Goal: Task Accomplishment & Management: Manage account settings

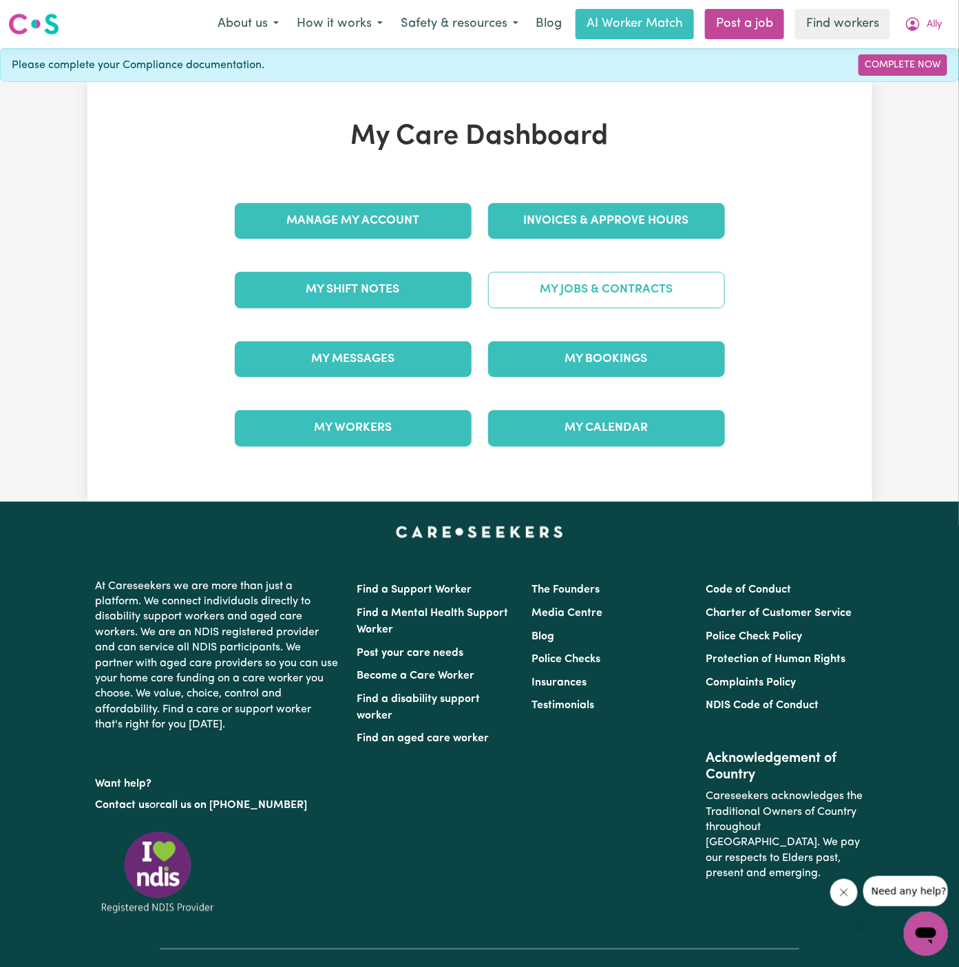
click at [657, 289] on link "My Jobs & Contracts" at bounding box center [606, 290] width 237 height 36
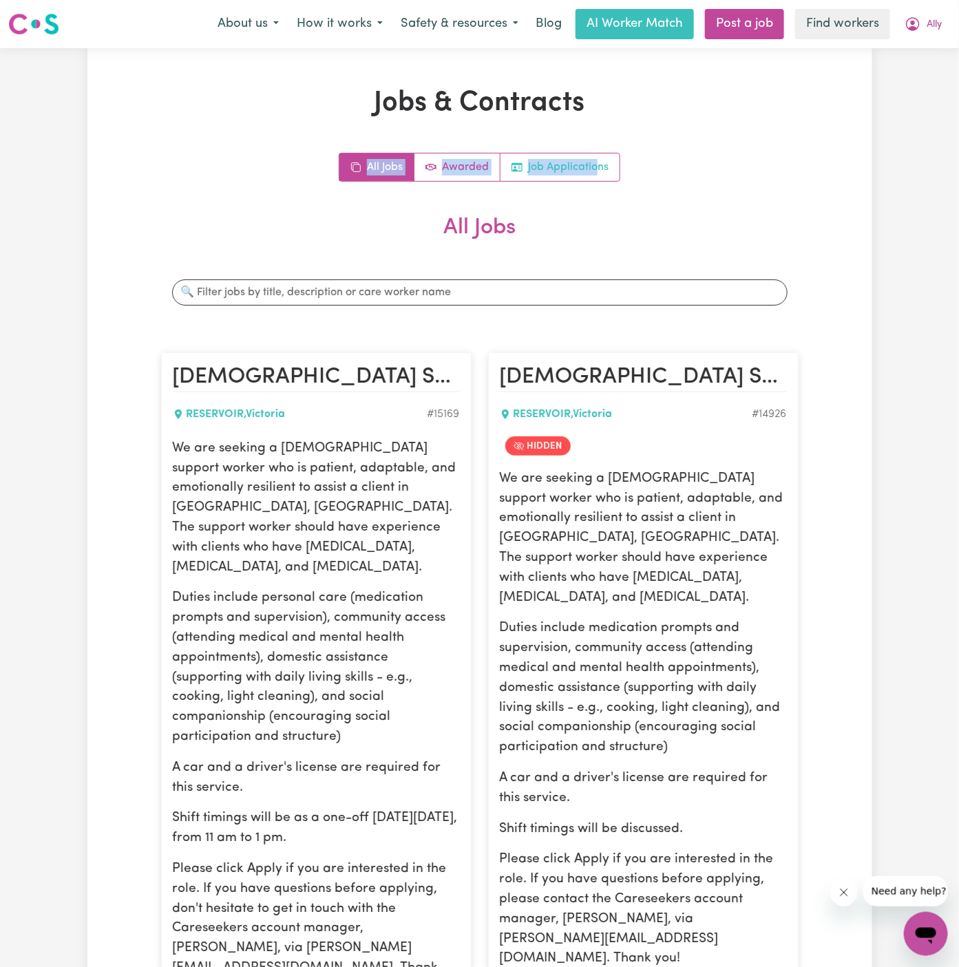
drag, startPoint x: 560, startPoint y: 208, endPoint x: 597, endPoint y: 169, distance: 53.1
click at [578, 169] on link "Job Applications" at bounding box center [559, 167] width 119 height 28
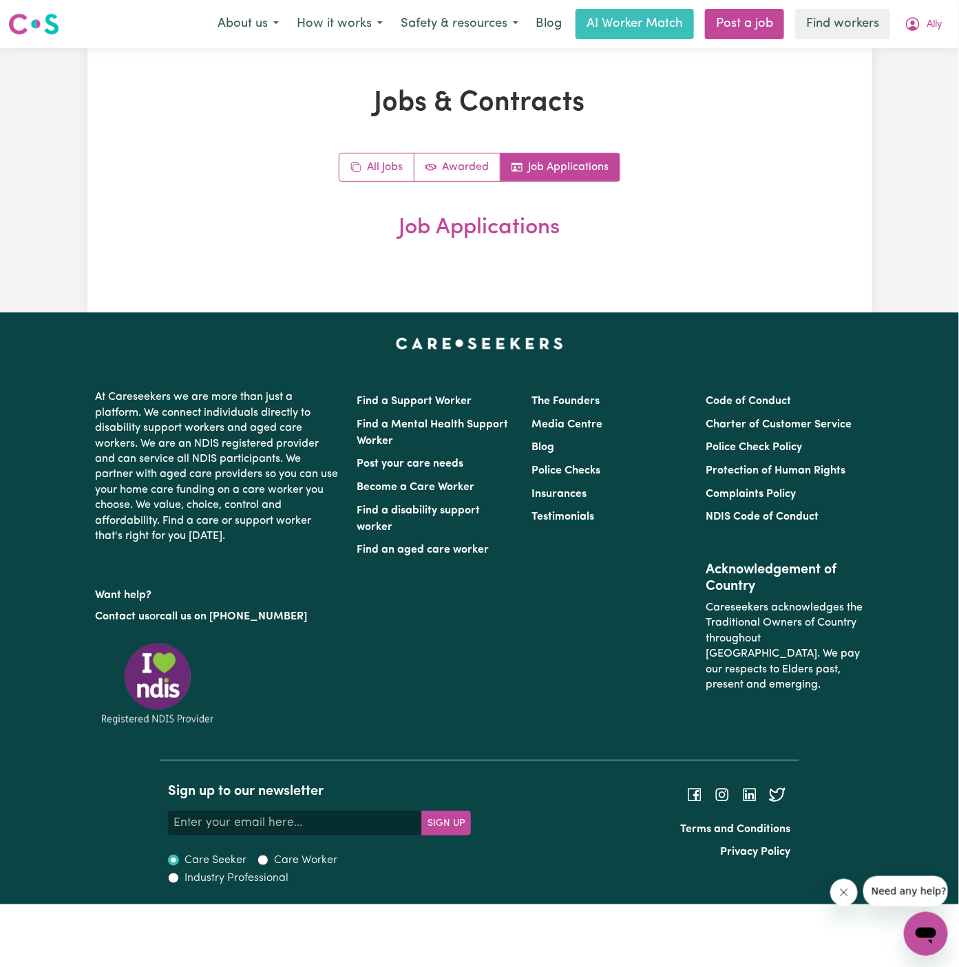
click at [562, 259] on div "Jobs & Contracts All Jobs Awarded Job Applications Job Applications" at bounding box center [480, 180] width 654 height 187
click at [933, 17] on span "Ally" at bounding box center [933, 24] width 15 height 15
click at [917, 87] on link "Logout" at bounding box center [895, 79] width 109 height 26
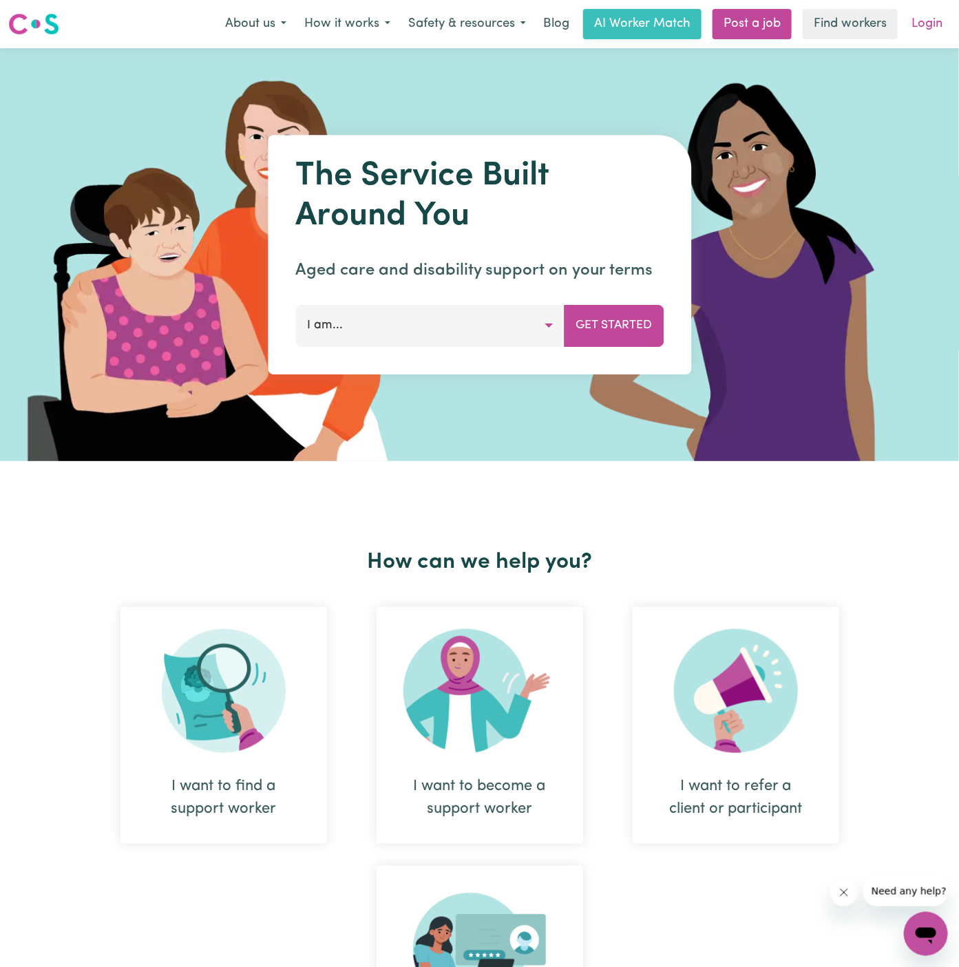
click at [936, 27] on link "Login" at bounding box center [926, 24] width 47 height 30
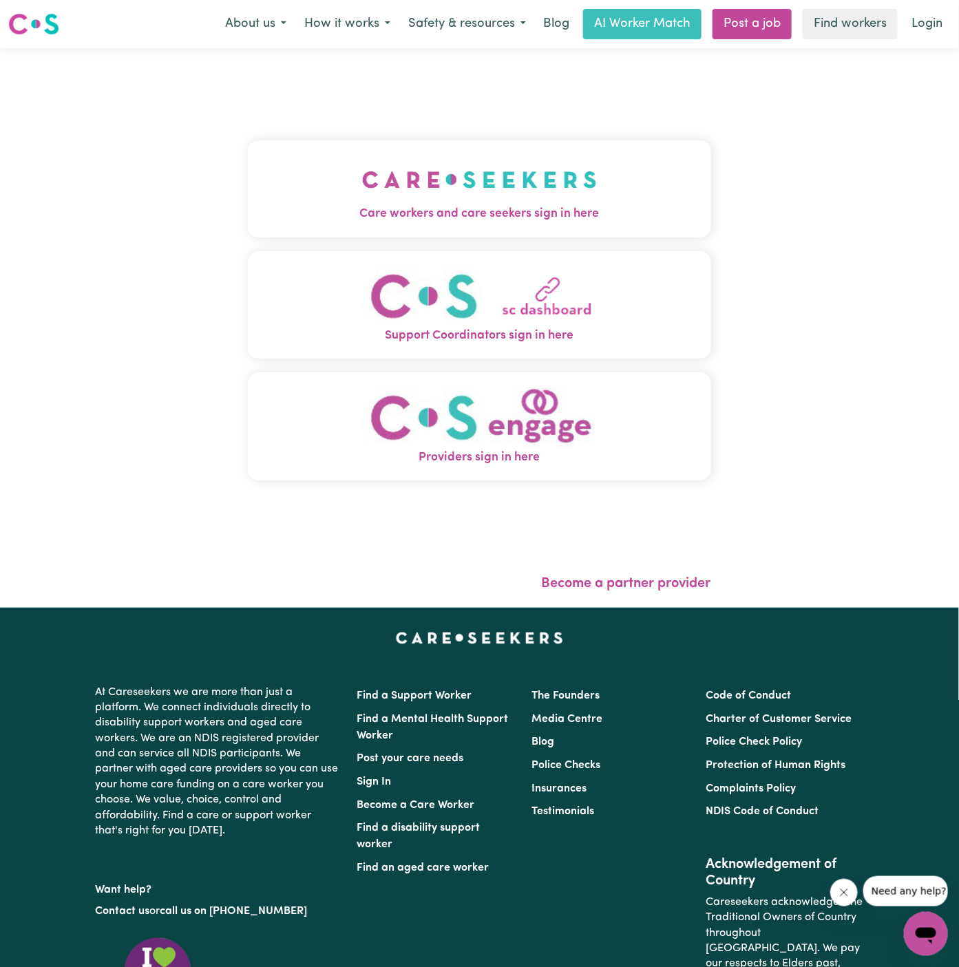
click at [510, 189] on img "Care workers and care seekers sign in here" at bounding box center [479, 179] width 235 height 51
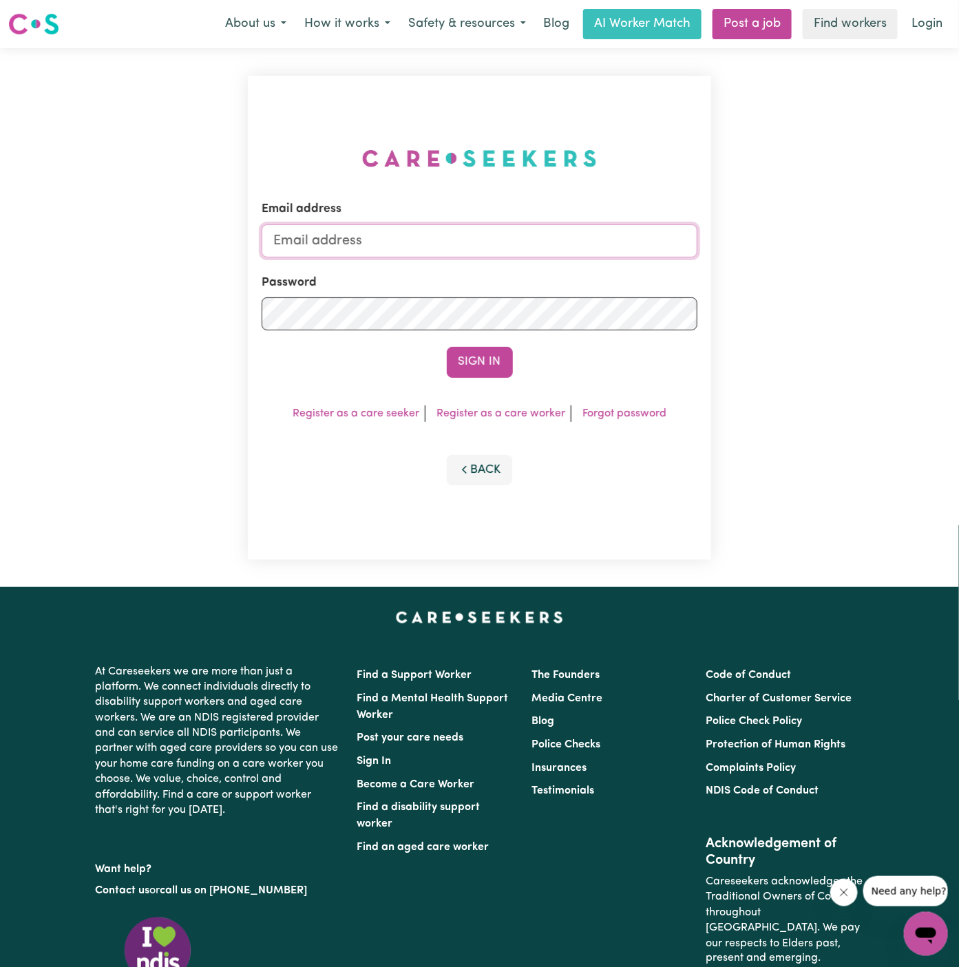
type input "dyan@careseekers.com.au"
click at [497, 368] on button "Sign In" at bounding box center [480, 362] width 66 height 30
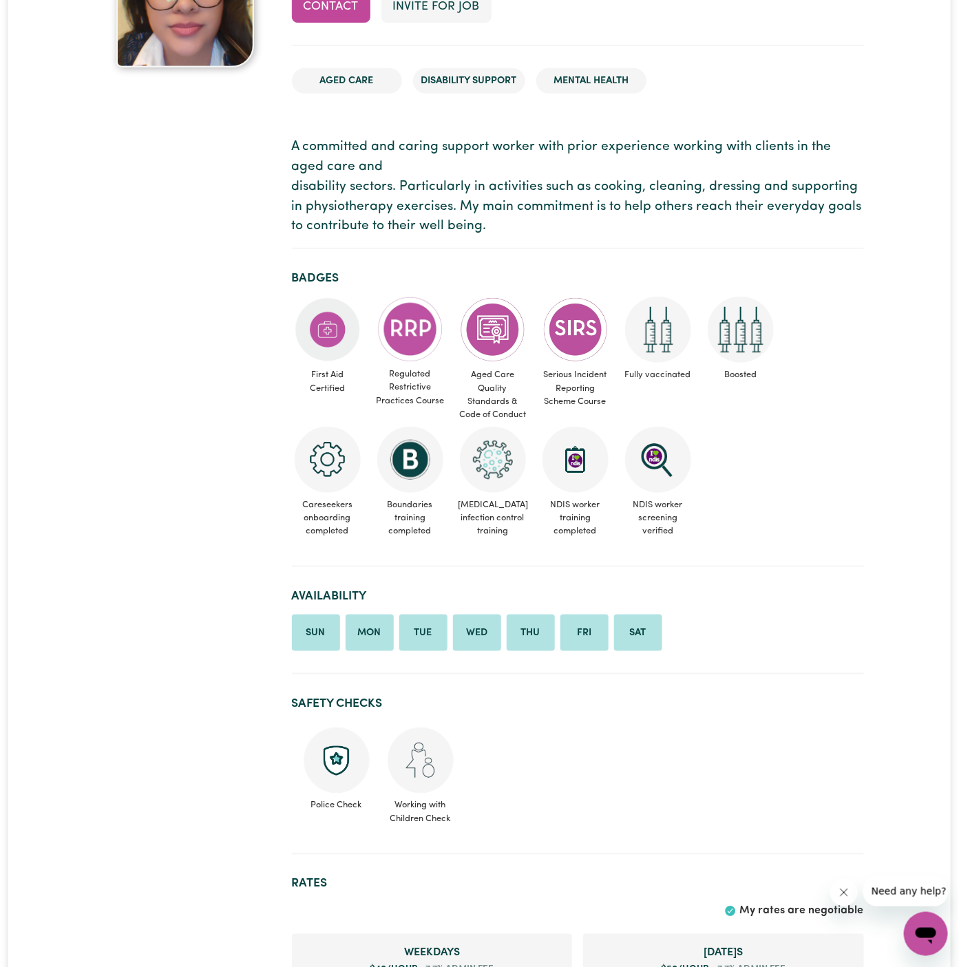
scroll to position [204, 0]
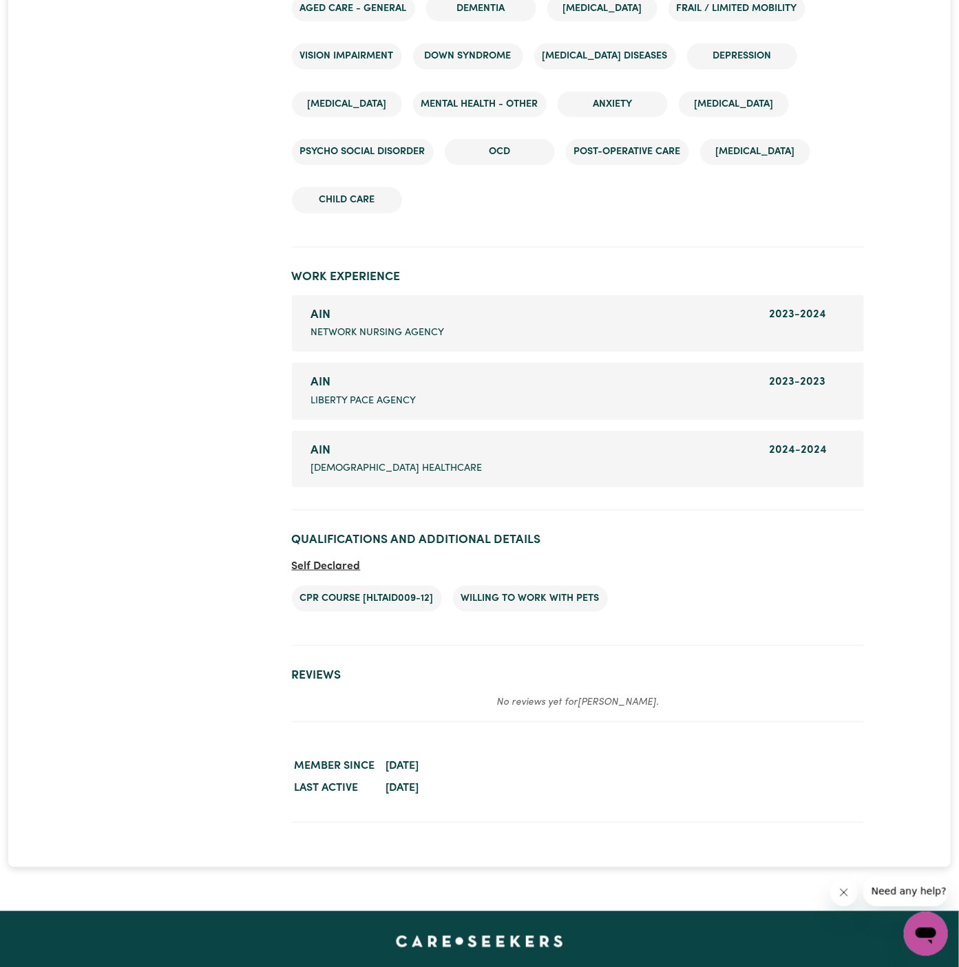
scroll to position [2140, 0]
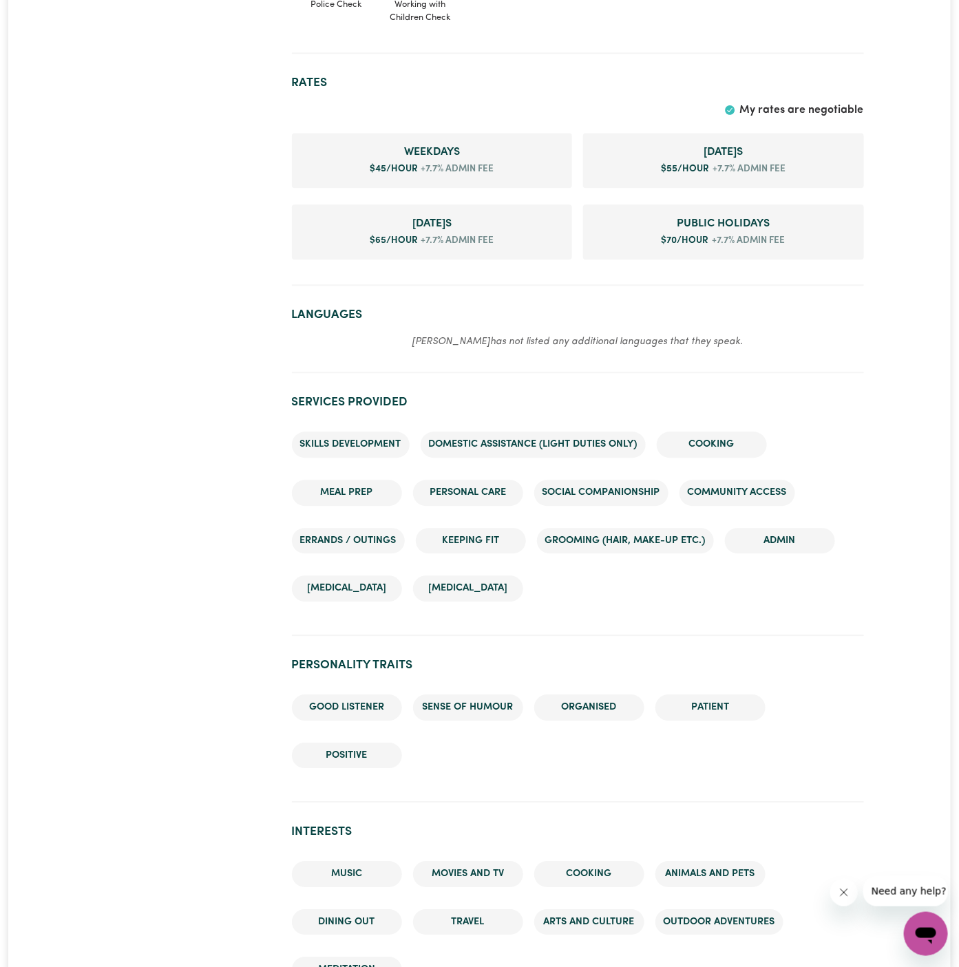
scroll to position [1246, 0]
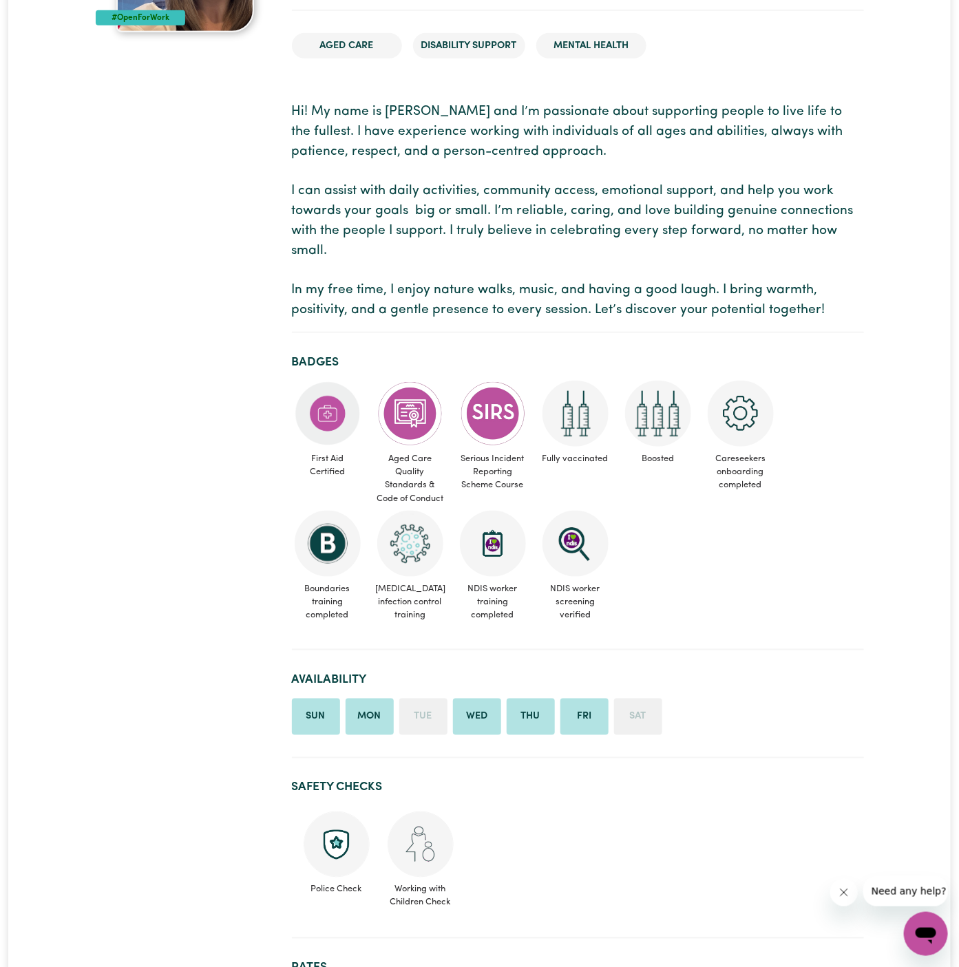
scroll to position [595, 0]
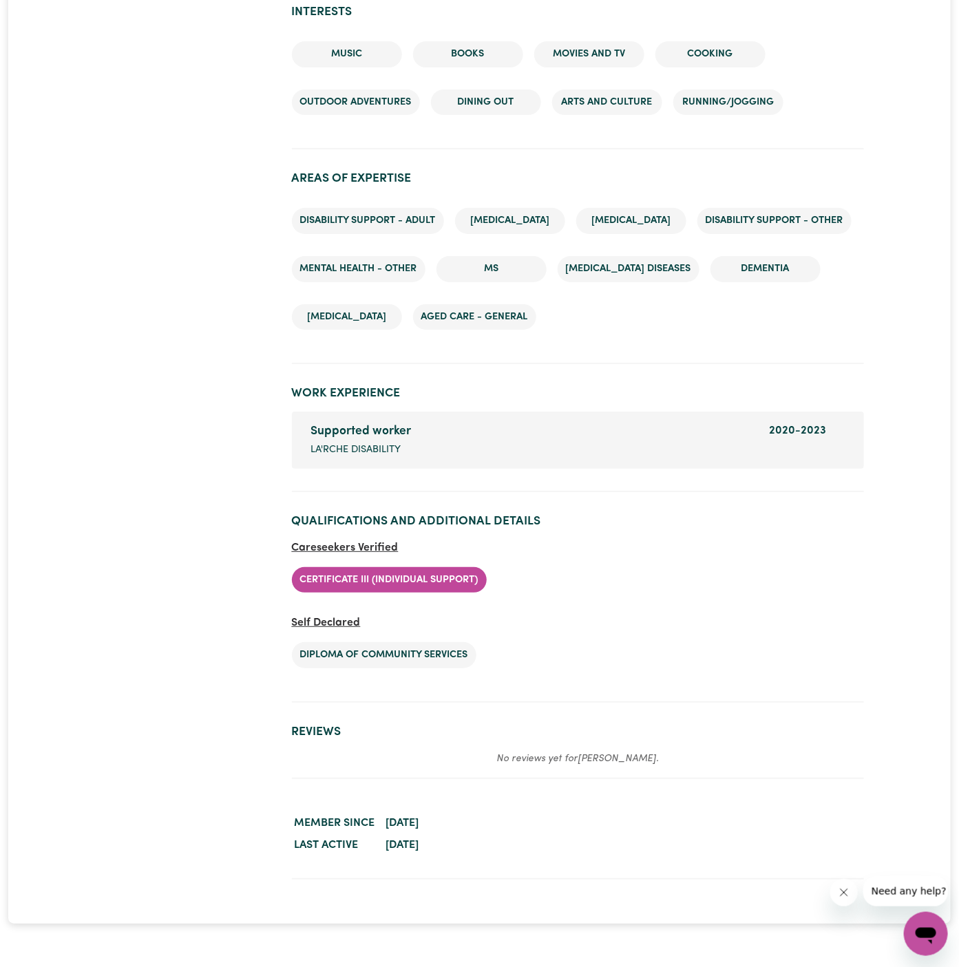
scroll to position [1813, 0]
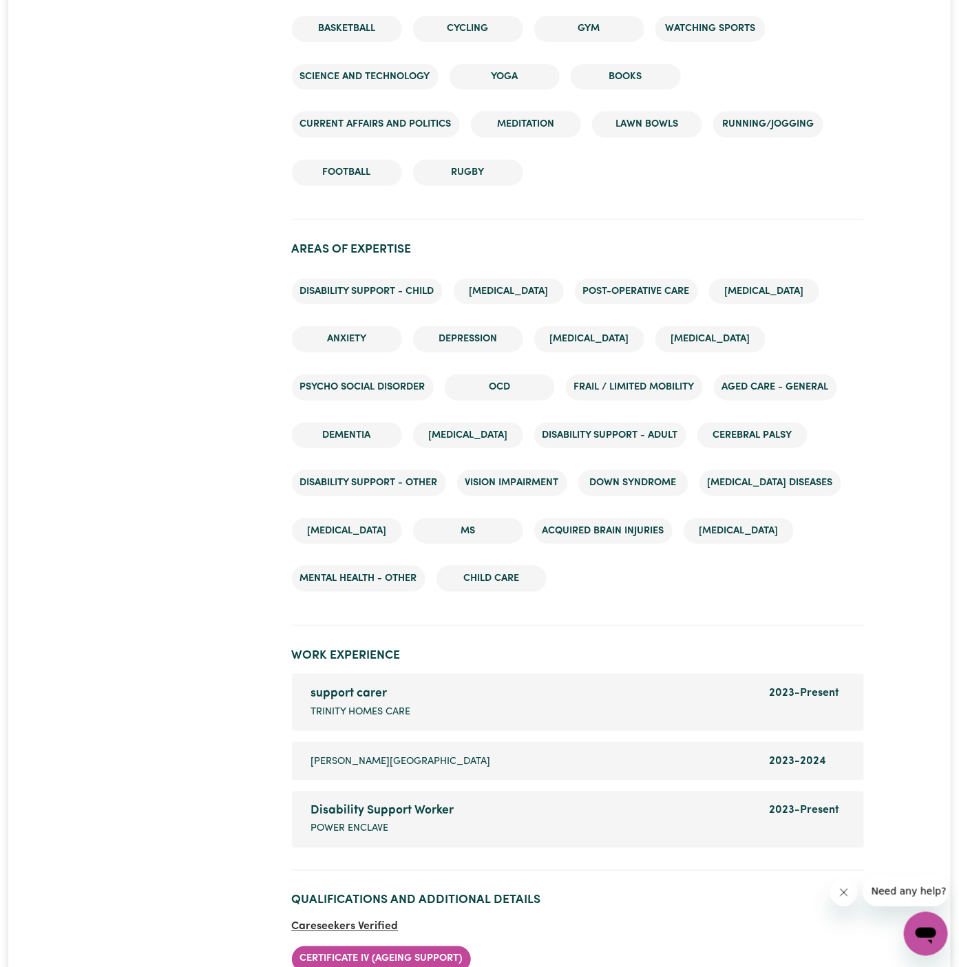
scroll to position [2169, 0]
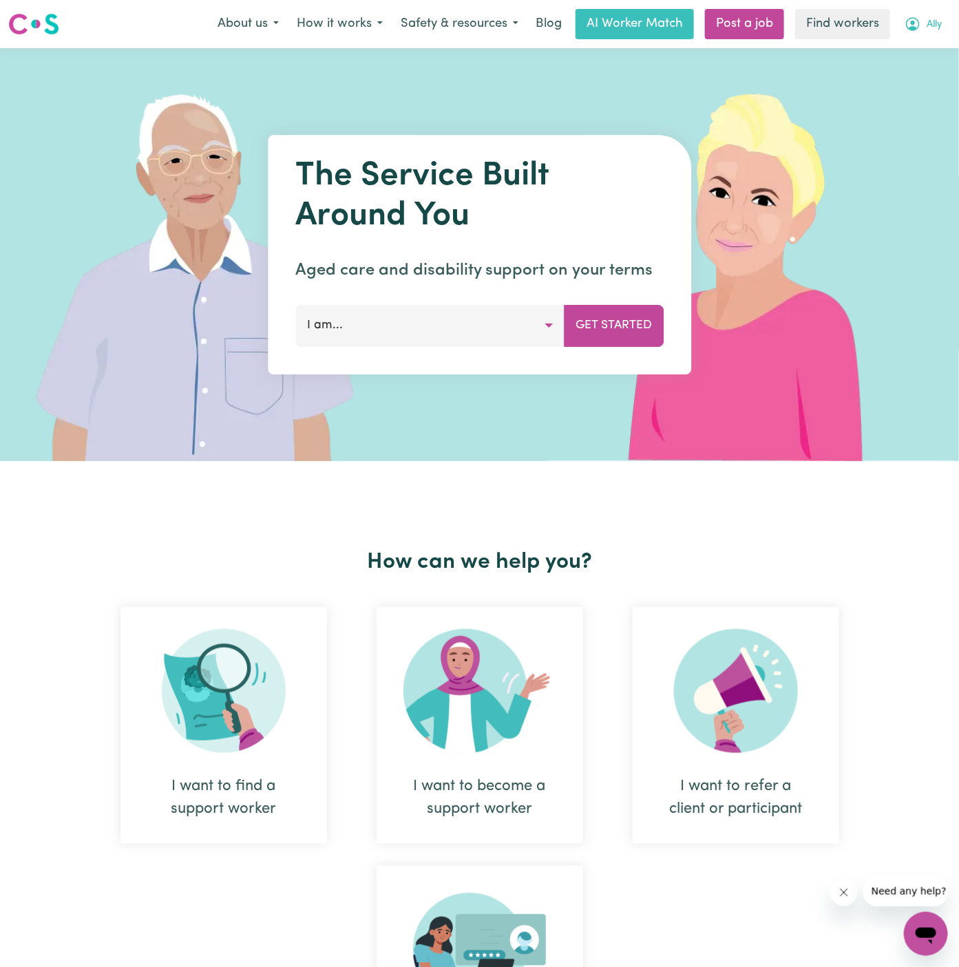
click at [930, 28] on span "Ally" at bounding box center [933, 24] width 15 height 15
click at [926, 75] on link "Logout" at bounding box center [895, 79] width 109 height 26
click at [935, 21] on link "Login" at bounding box center [926, 24] width 47 height 30
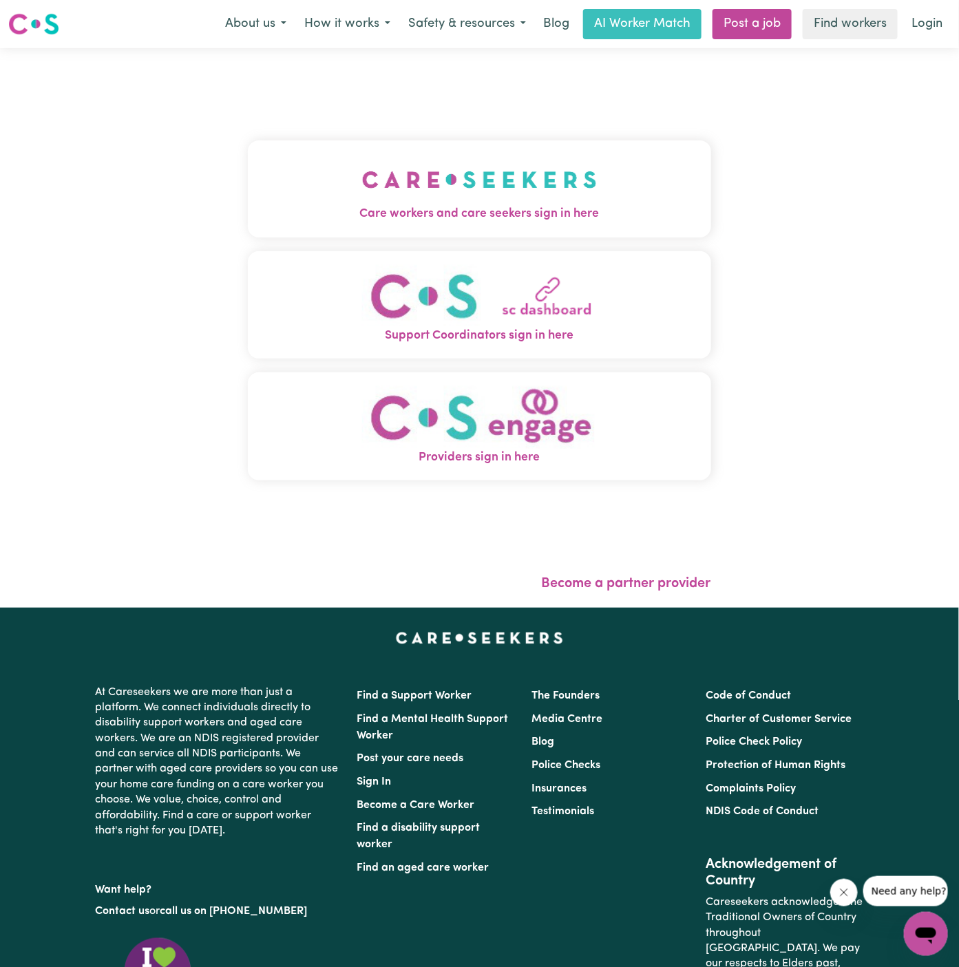
click at [440, 191] on img "Care workers and care seekers sign in here" at bounding box center [479, 179] width 235 height 51
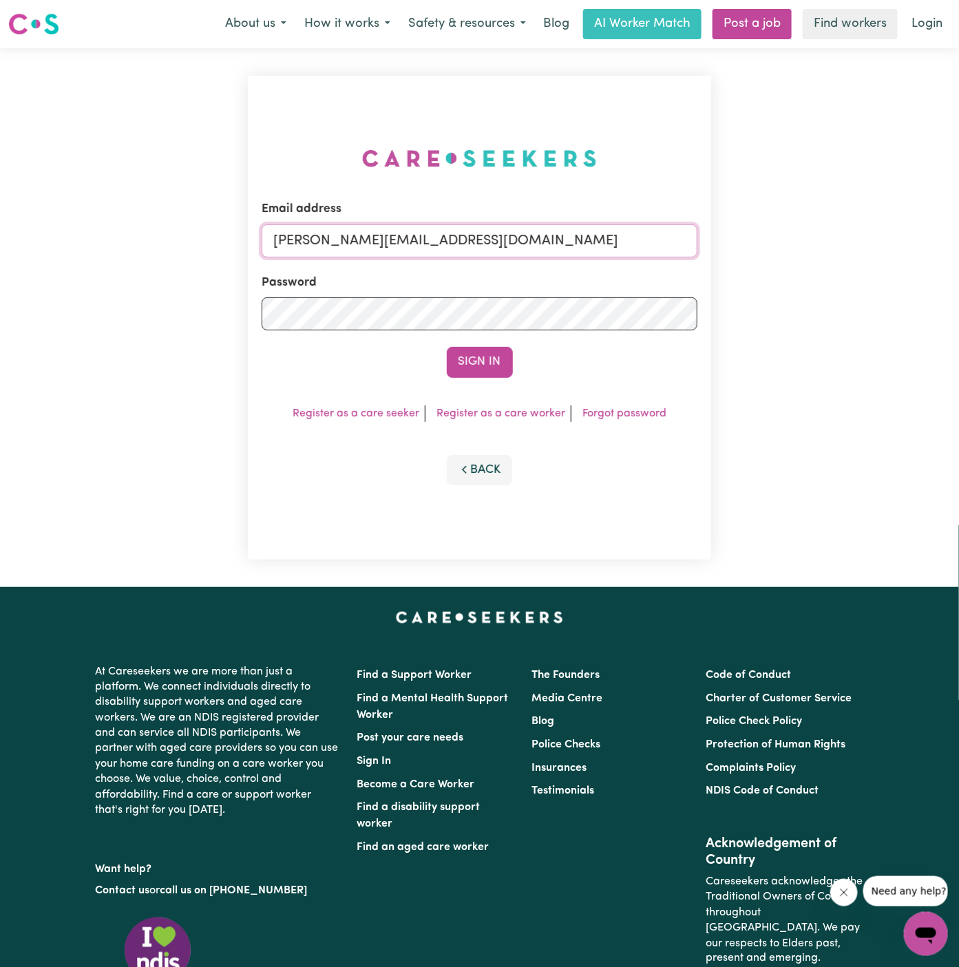
click at [537, 243] on input "[PERSON_NAME][EMAIL_ADDRESS][DOMAIN_NAME]" at bounding box center [480, 240] width 436 height 33
drag, startPoint x: 345, startPoint y: 246, endPoint x: 981, endPoint y: 250, distance: 636.6
click at [958, 250] on html "Menu About us How it works Safety & resources Blog AI Worker Match Post a job F…" at bounding box center [479, 589] width 959 height 1179
type input "superuser~[EMAIL_ADDRESS][DOMAIN_NAME]"
click at [447, 347] on button "Sign In" at bounding box center [480, 362] width 66 height 30
